Goal: Transaction & Acquisition: Purchase product/service

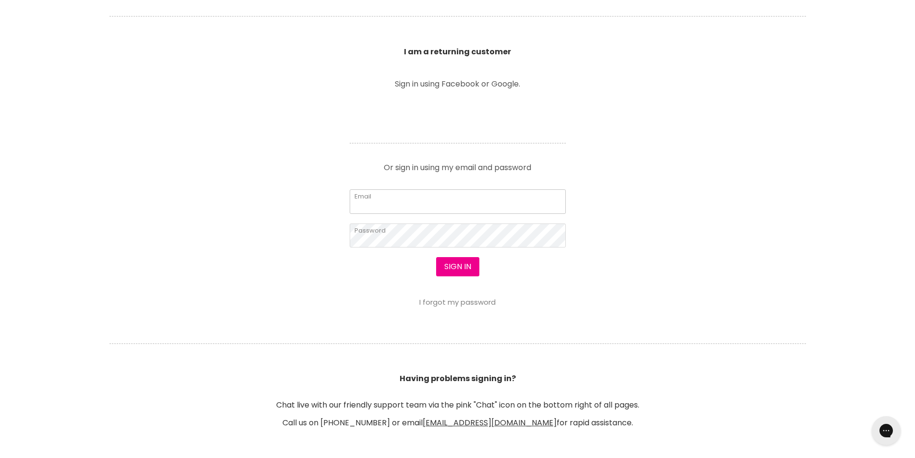
type input "leroyspunk1@hotmail.com"
click at [448, 316] on section "Welcome to SalonShop I am a new customer Create a new account for a better shop…" at bounding box center [457, 170] width 915 height 592
click at [456, 265] on button "Sign in" at bounding box center [457, 266] width 43 height 19
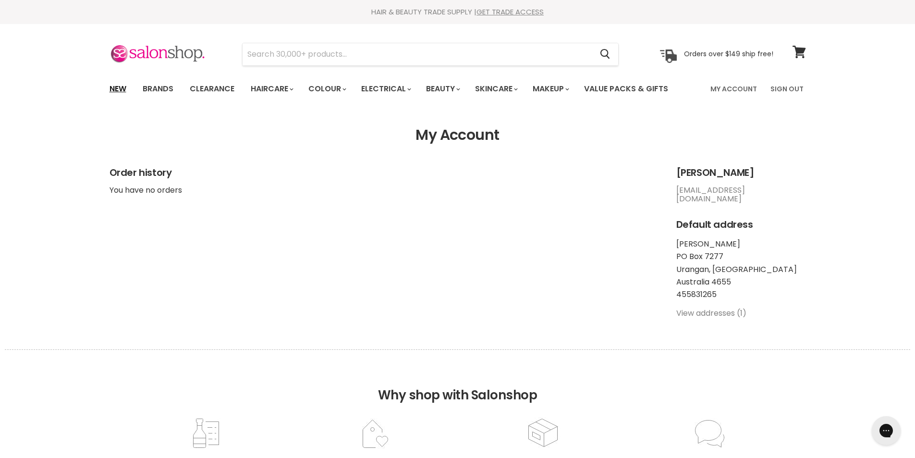
click at [120, 85] on link "New" at bounding box center [117, 89] width 31 height 20
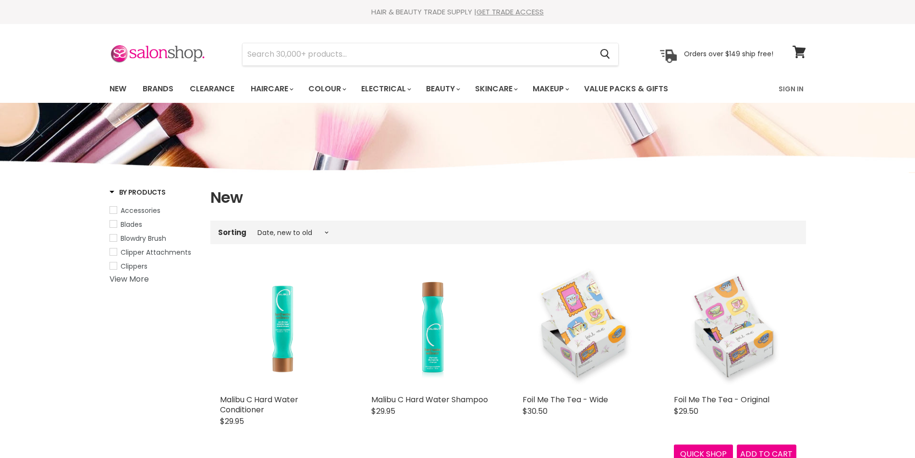
select select "created-descending"
click at [347, 54] on input "Search" at bounding box center [418, 54] width 350 height 22
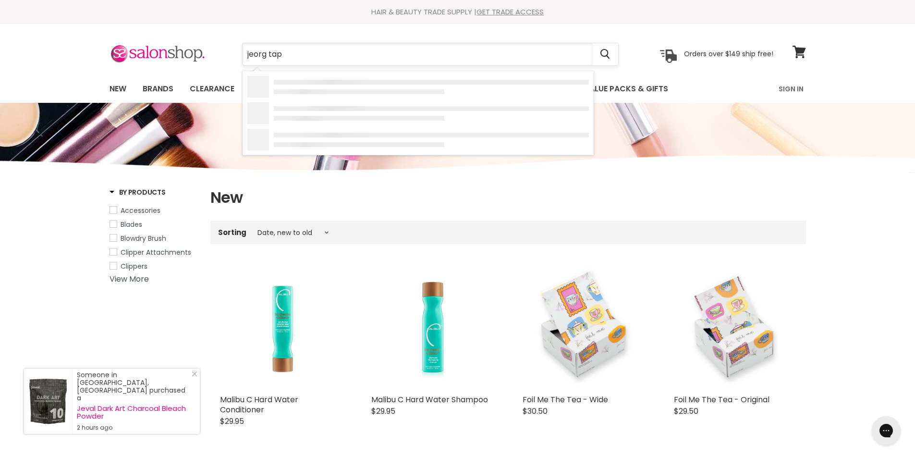
type input "jeorg tape"
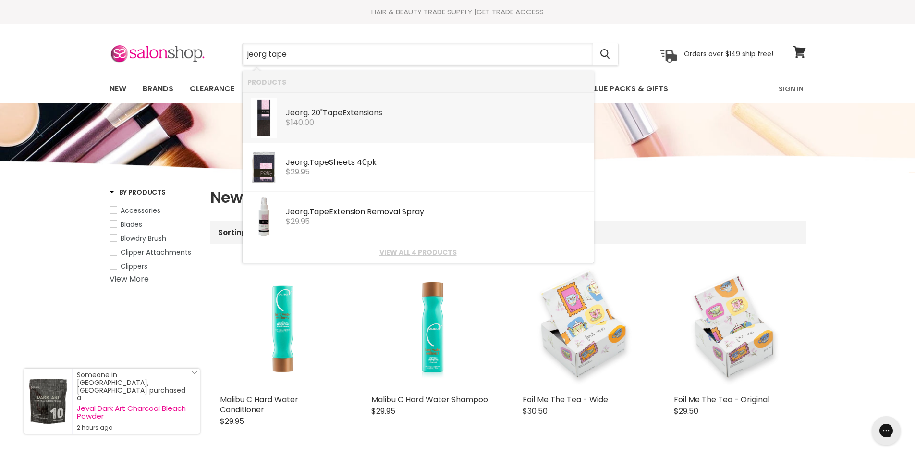
click at [351, 106] on div "Jeorg . 20" Tape Extensions Jeorg. Hair Extensions $140.00" at bounding box center [437, 112] width 303 height 29
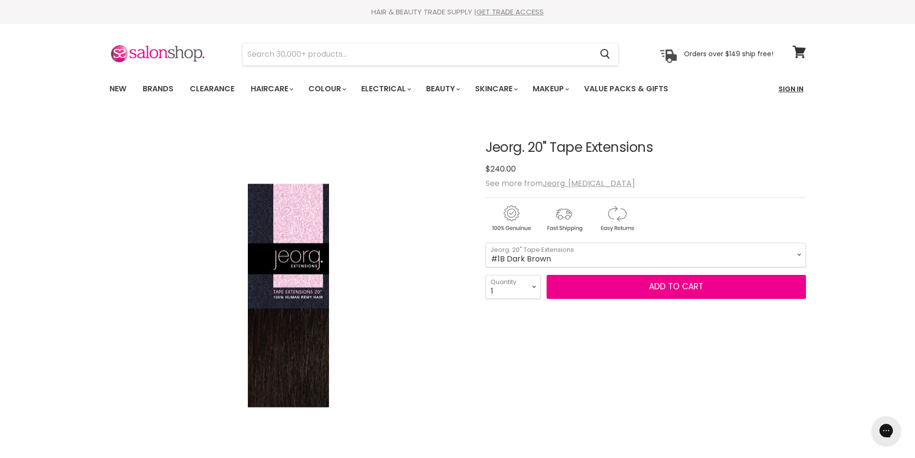
click at [785, 88] on link "Sign In" at bounding box center [791, 89] width 37 height 20
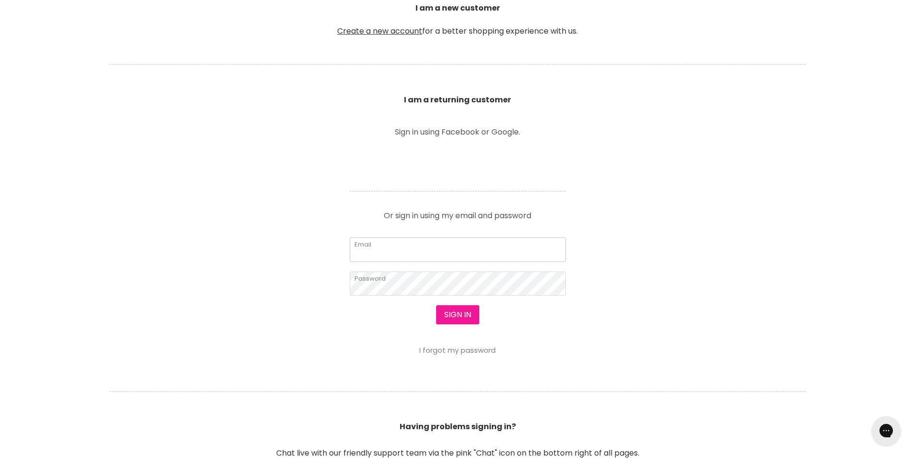
type input "[EMAIL_ADDRESS][DOMAIN_NAME]"
click at [454, 318] on button "Sign in" at bounding box center [457, 314] width 43 height 19
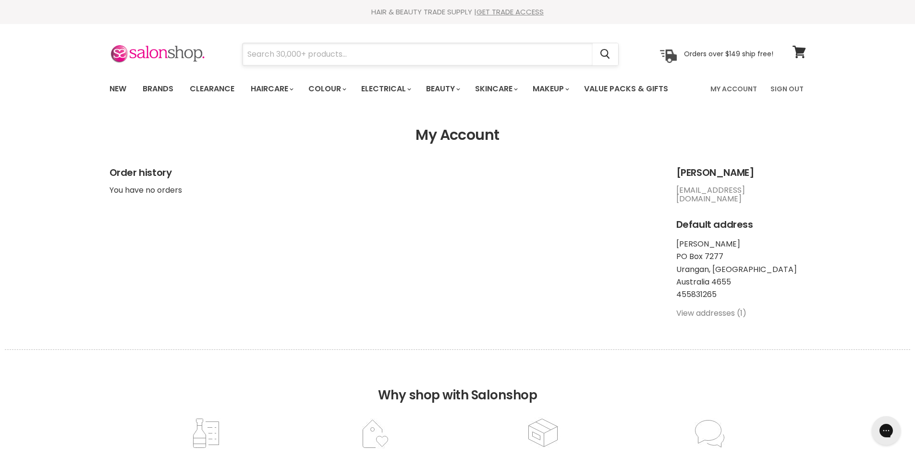
click at [278, 53] on input "Search" at bounding box center [418, 54] width 350 height 22
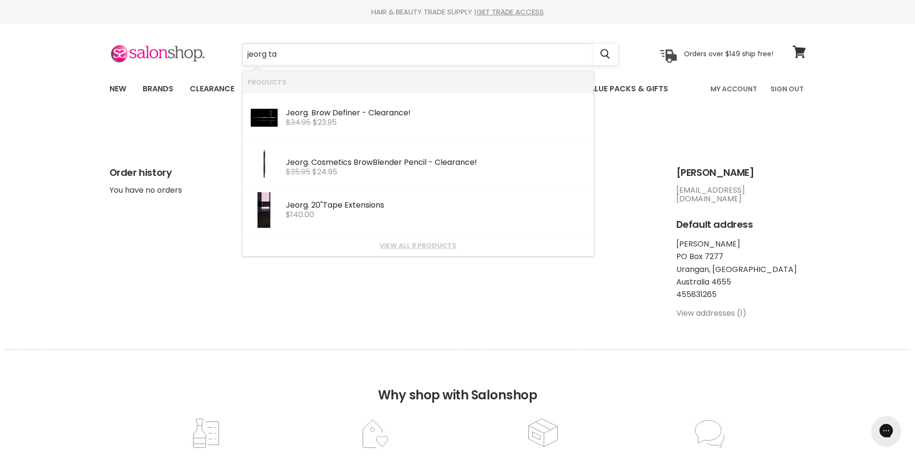
type input "jeorg tap"
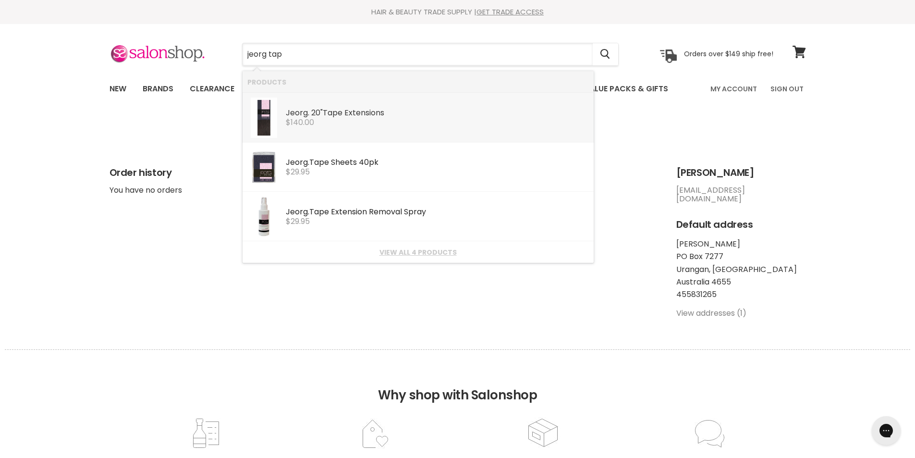
click at [306, 126] on span "$140.00" at bounding box center [300, 122] width 28 height 11
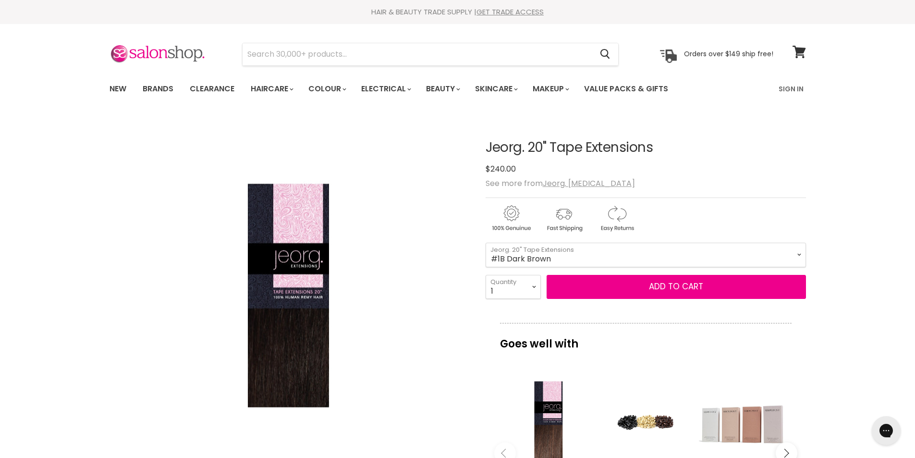
drag, startPoint x: 0, startPoint y: 0, endPoint x: 556, endPoint y: 254, distance: 611.4
click at [556, 254] on select "#1B Dark Brown #2 Chocolate Brown #6 Light Brown #6/613 Light Brown/Blonde Ombr…" at bounding box center [646, 255] width 320 height 24
click at [486, 243] on select "#1B Dark Brown #2 Chocolate Brown #6 Light Brown #6/613 Light Brown/Blonde Ombr…" at bounding box center [646, 255] width 320 height 24
select select "#6/613 Light Brown/Blonde Ombre 10pk"
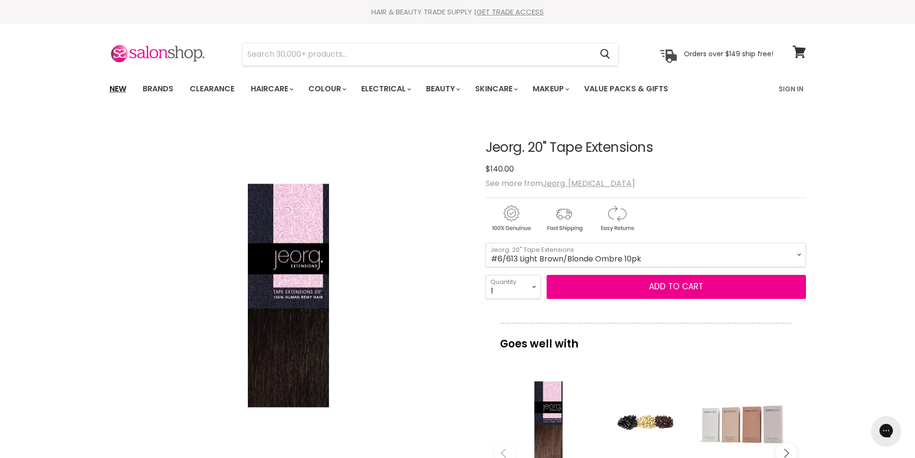
click at [116, 85] on link "New" at bounding box center [117, 89] width 31 height 20
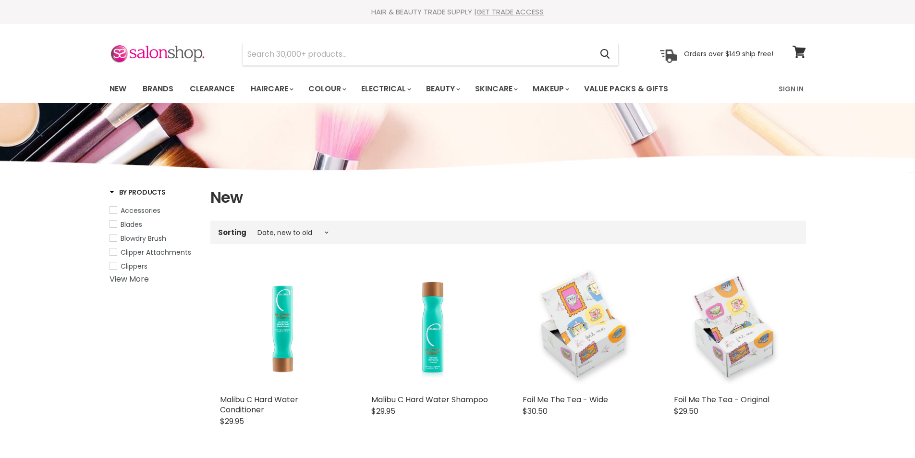
select select "created-descending"
click at [171, 87] on link "Brands" at bounding box center [157, 89] width 45 height 20
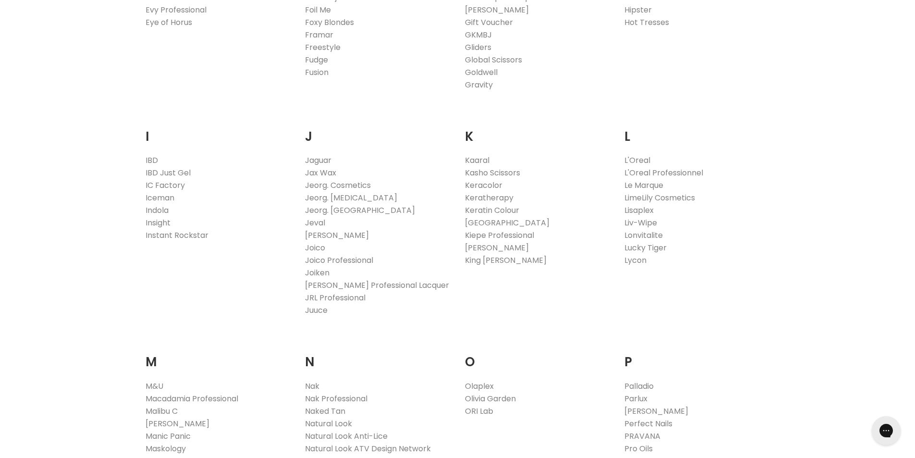
scroll to position [769, 0]
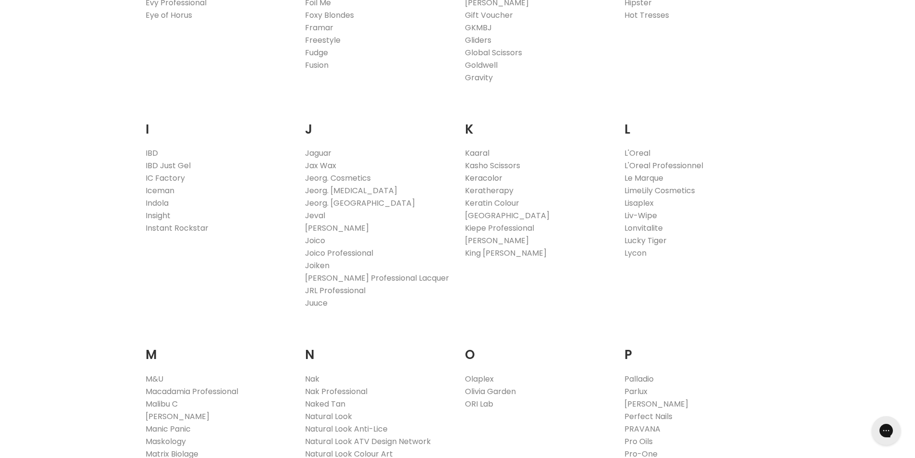
click at [472, 177] on link "Keracolor" at bounding box center [483, 177] width 37 height 11
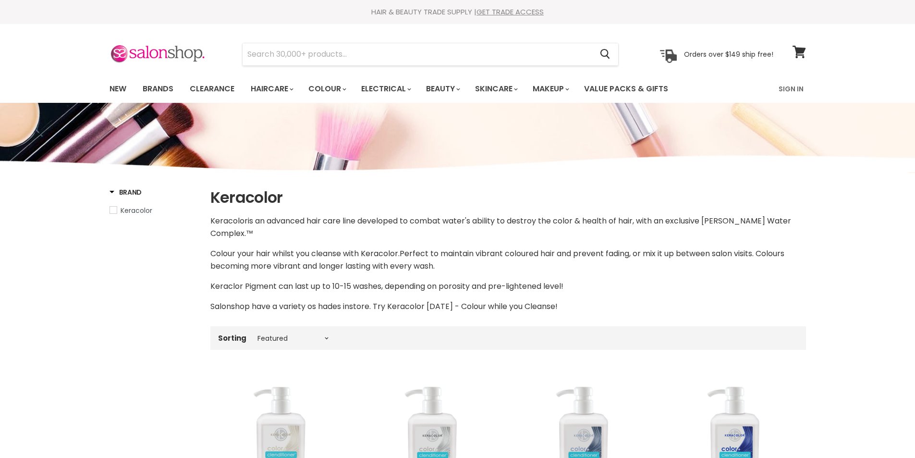
select select "manual"
click at [202, 86] on link "Clearance" at bounding box center [212, 89] width 59 height 20
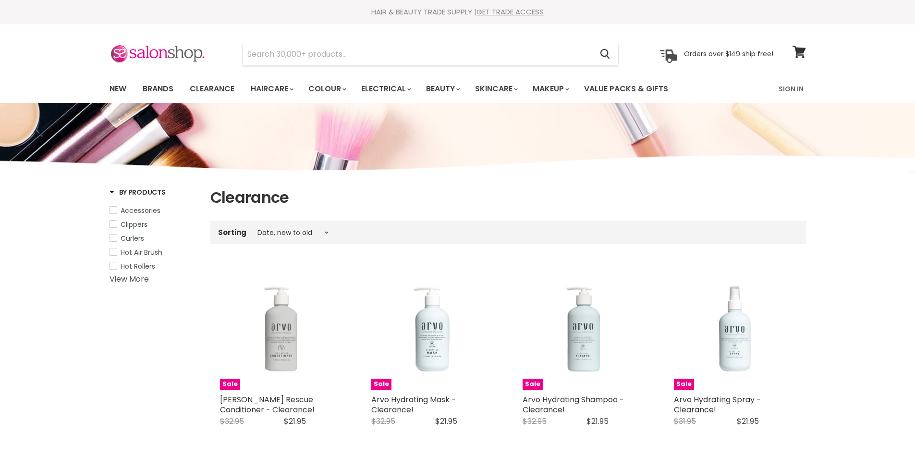
select select "created-descending"
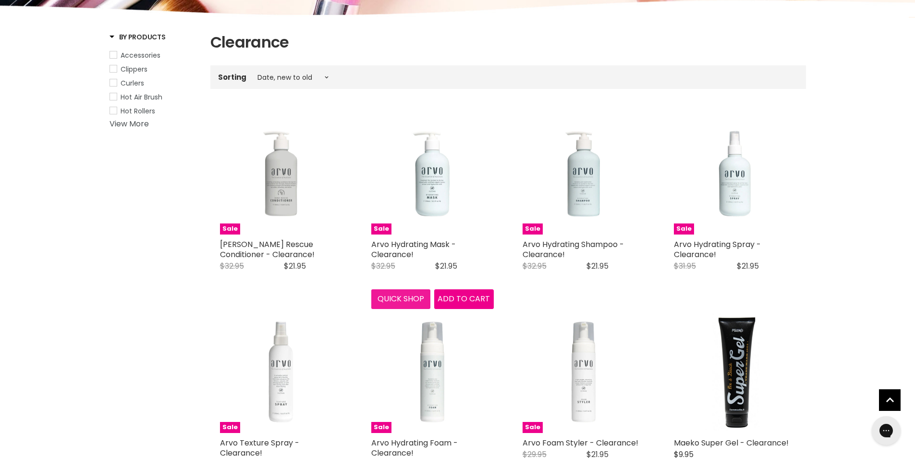
scroll to position [48, 0]
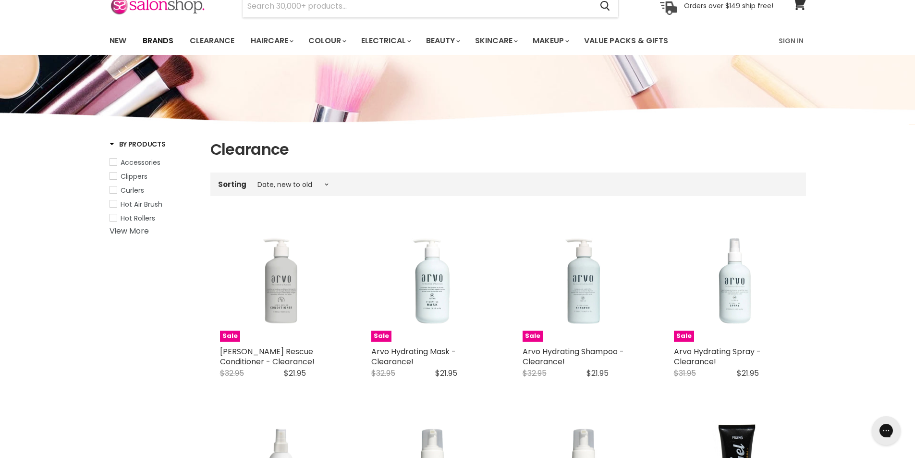
click at [156, 41] on link "Brands" at bounding box center [157, 41] width 45 height 20
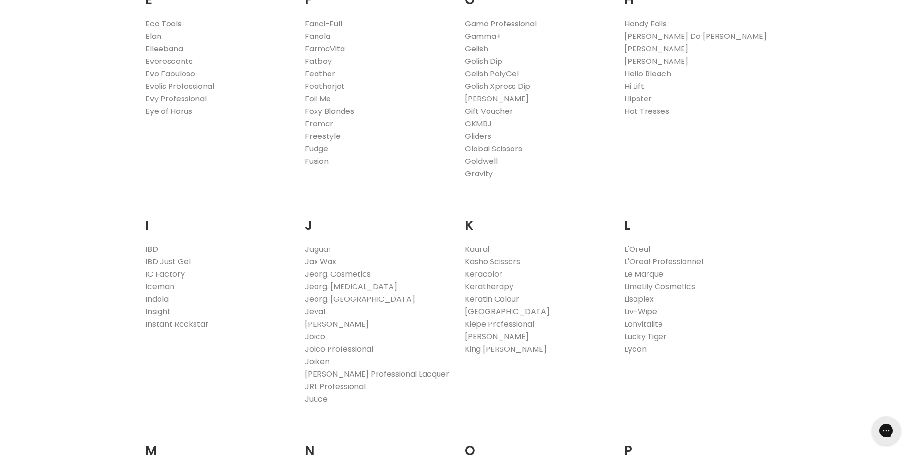
click at [312, 308] on link "Jeval" at bounding box center [315, 311] width 20 height 11
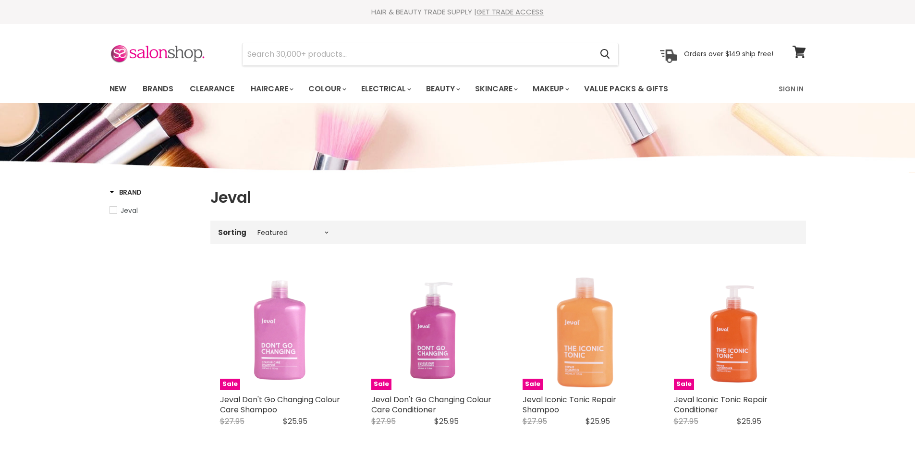
select select "manual"
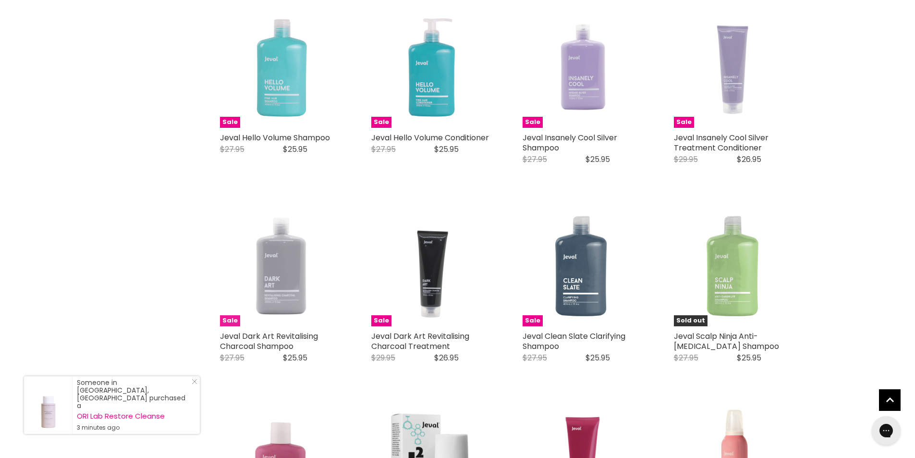
scroll to position [769, 0]
